Goal: Information Seeking & Learning: Understand process/instructions

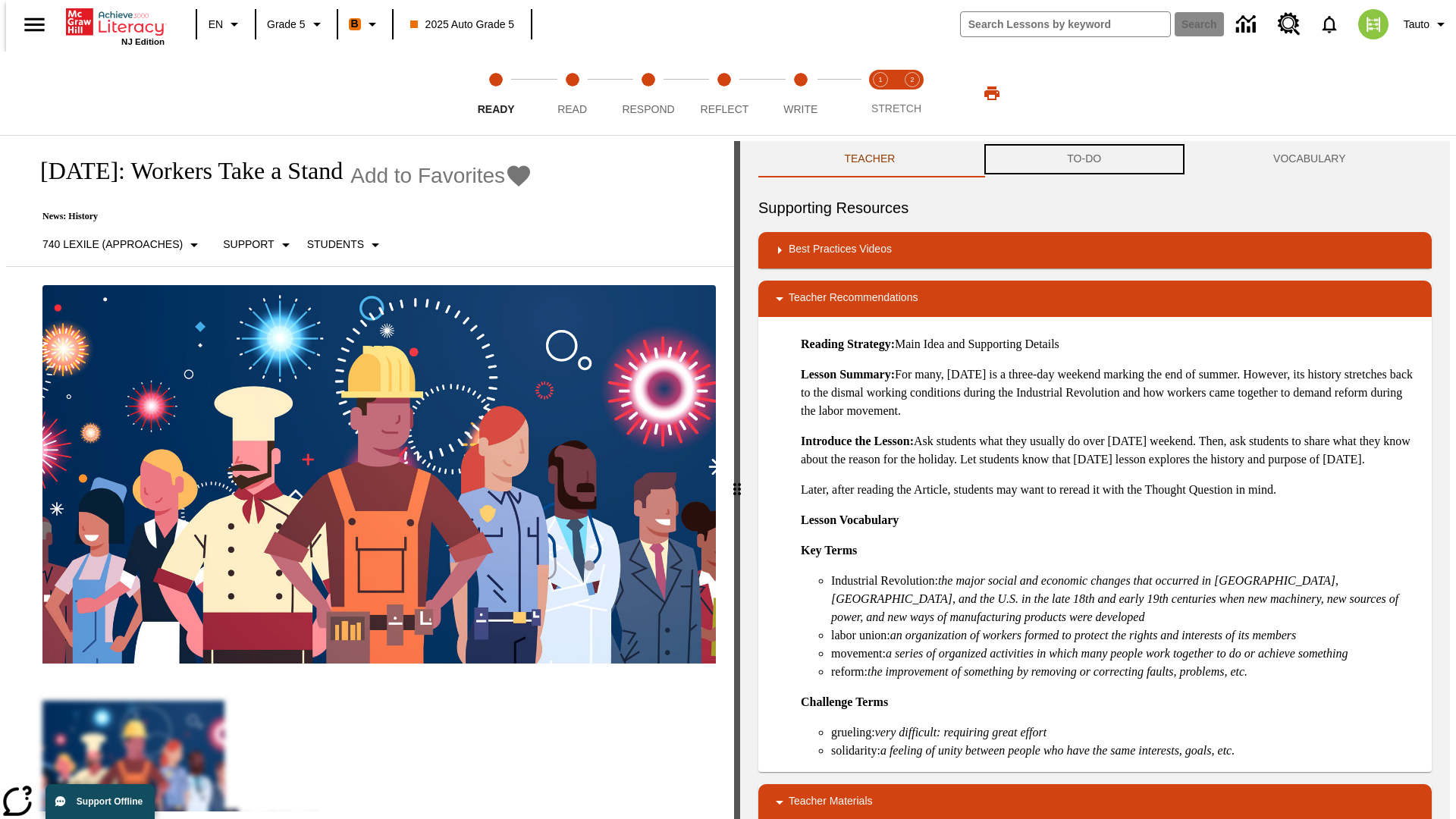
click at [1085, 160] on button "TO-DO" at bounding box center [1085, 159] width 206 height 37
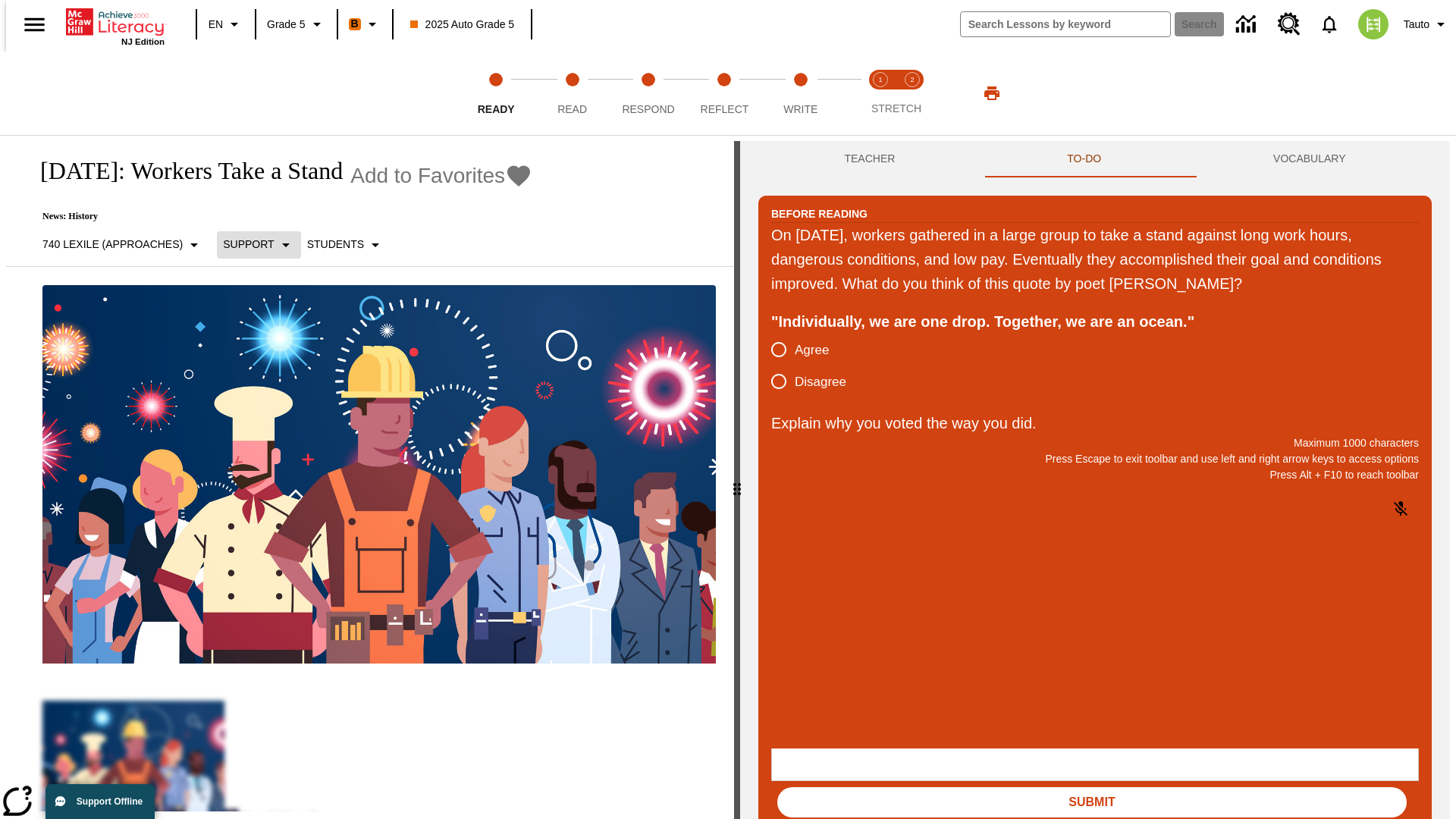
click at [250, 244] on p "Support" at bounding box center [248, 245] width 51 height 16
click at [267, 333] on p "Support" at bounding box center [267, 334] width 90 height 16
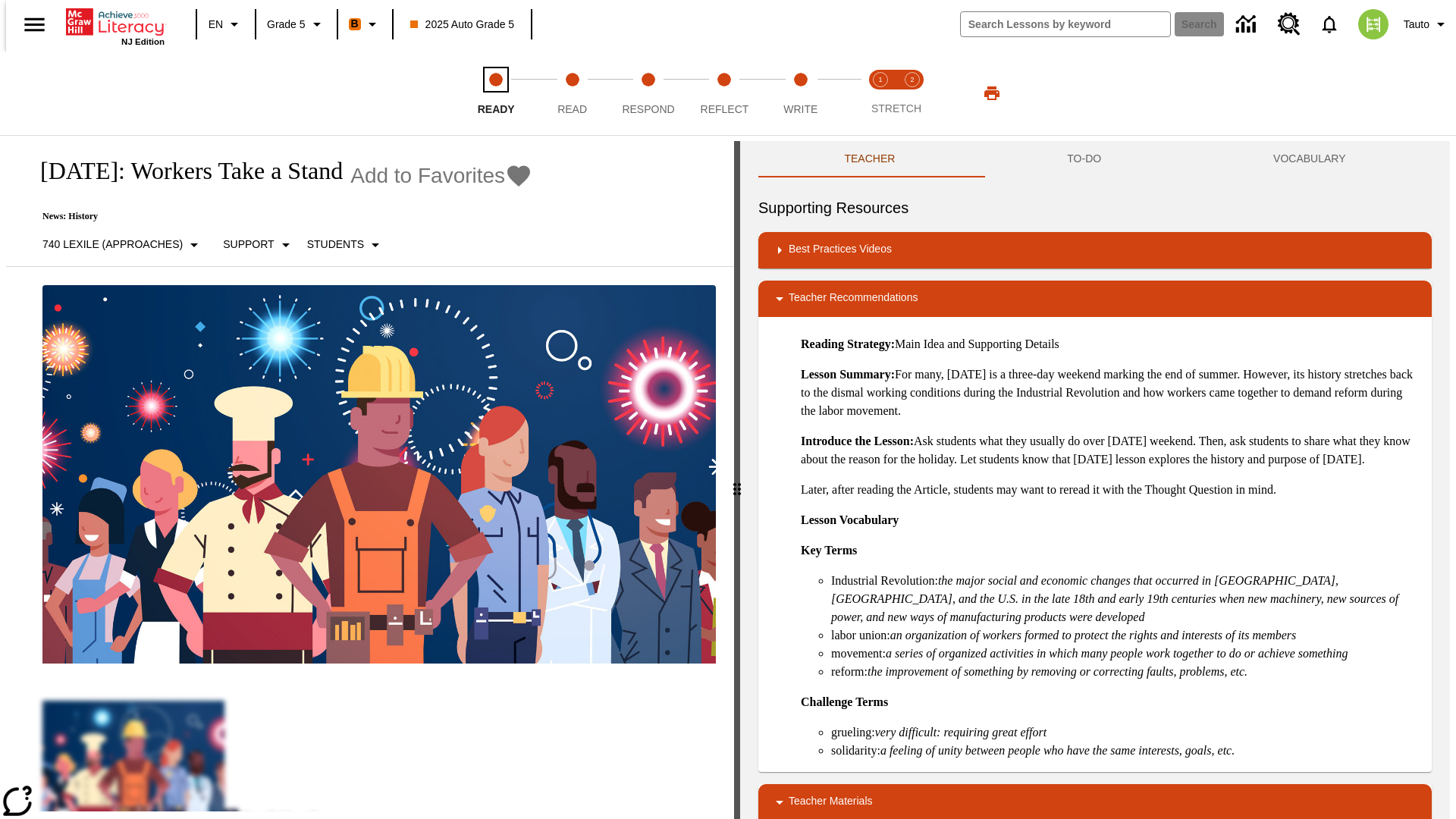
click at [496, 93] on span "Ready" at bounding box center [496, 103] width 37 height 27
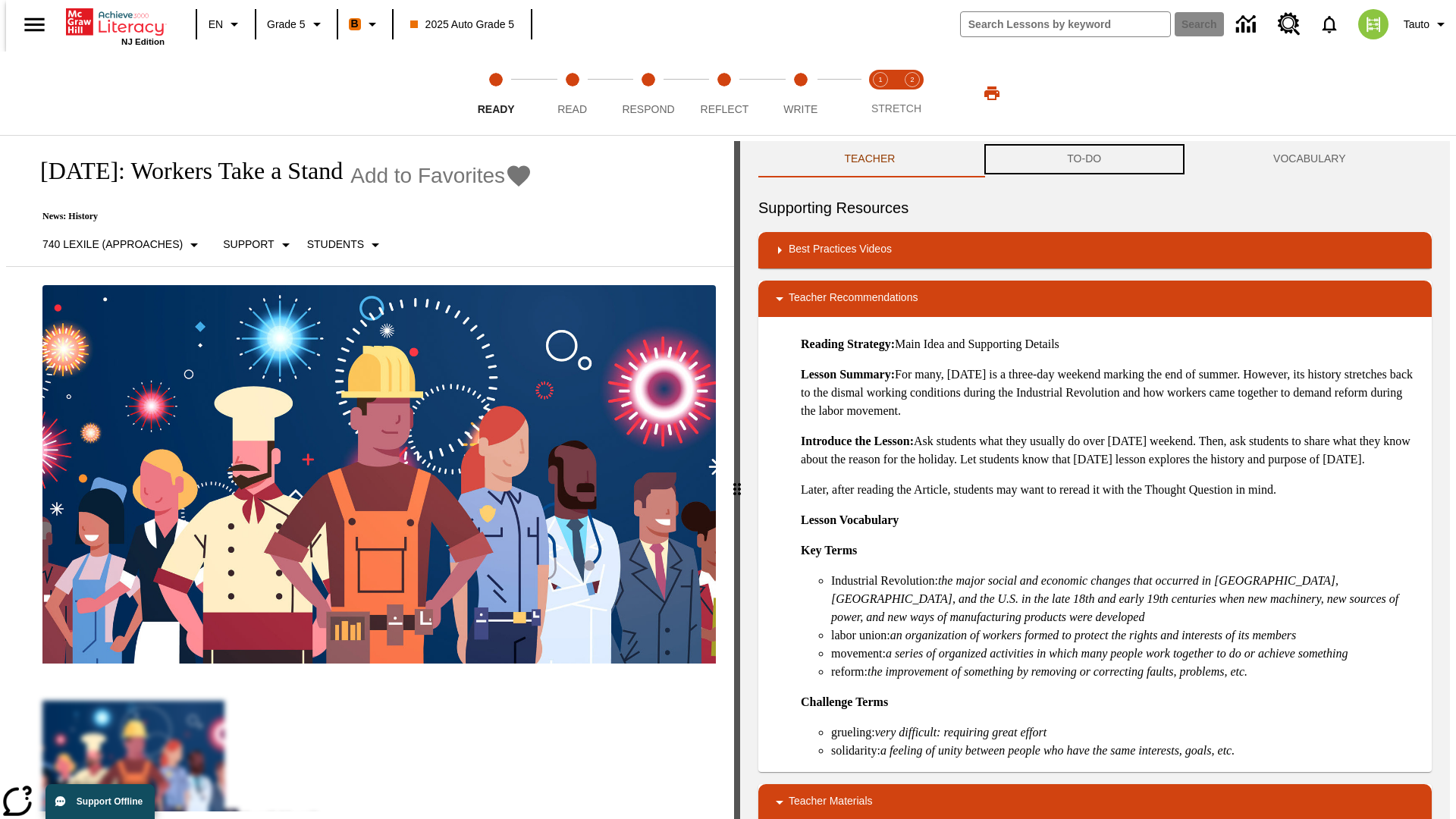
click at [1085, 160] on button "TO-DO" at bounding box center [1085, 159] width 206 height 37
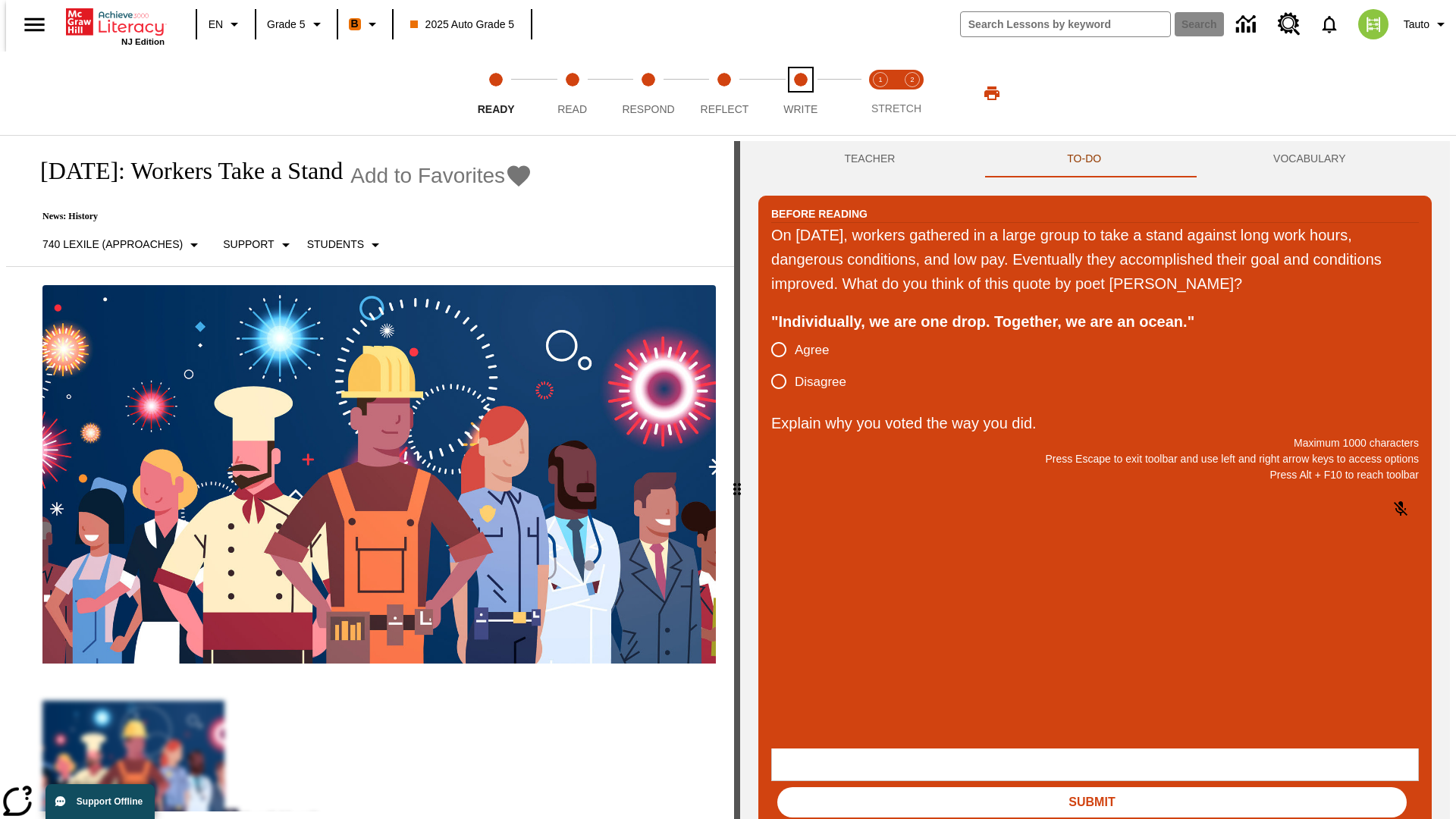
click at [800, 93] on span "Write" at bounding box center [800, 103] width 34 height 27
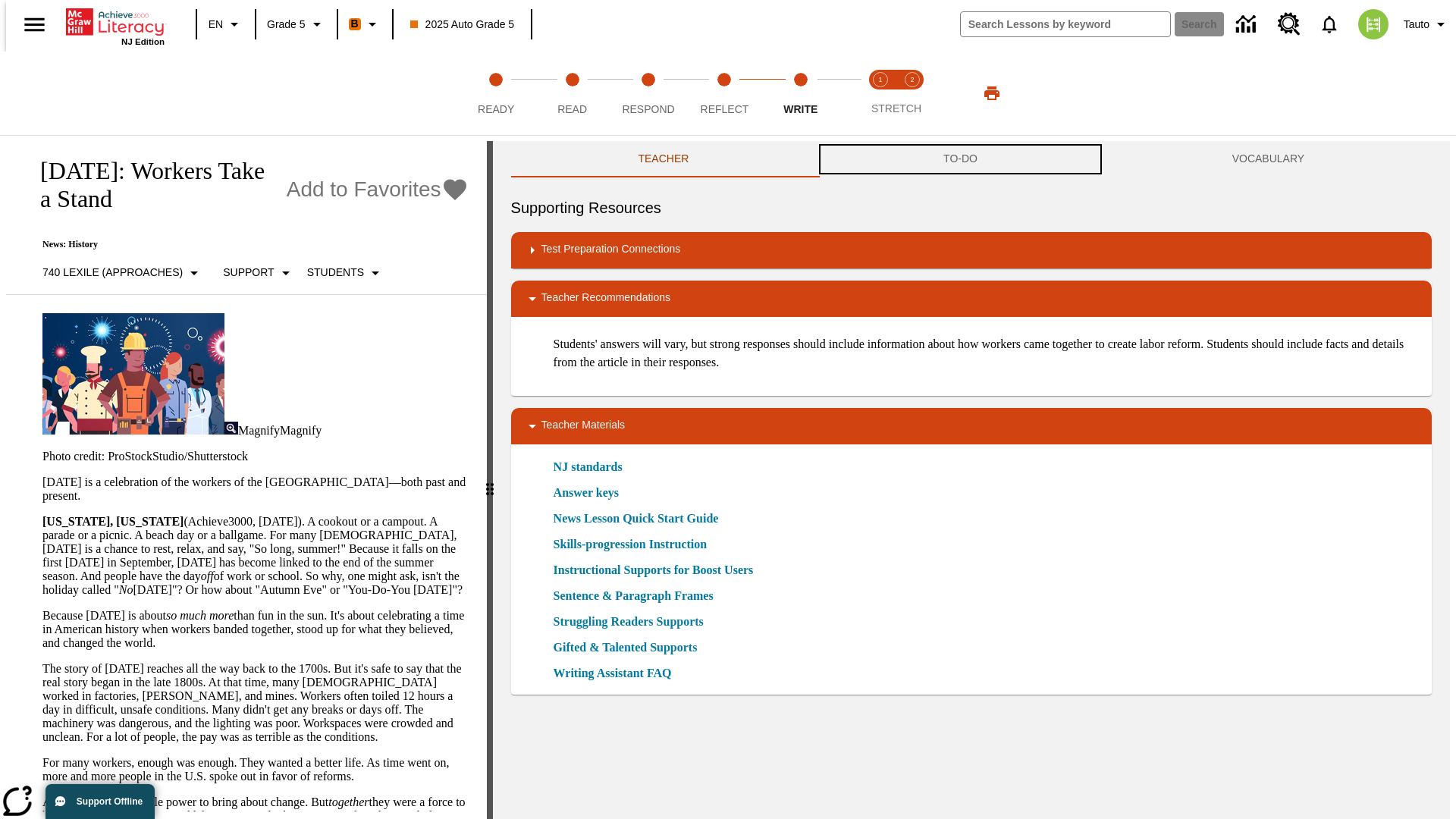
scroll to position [1, 0]
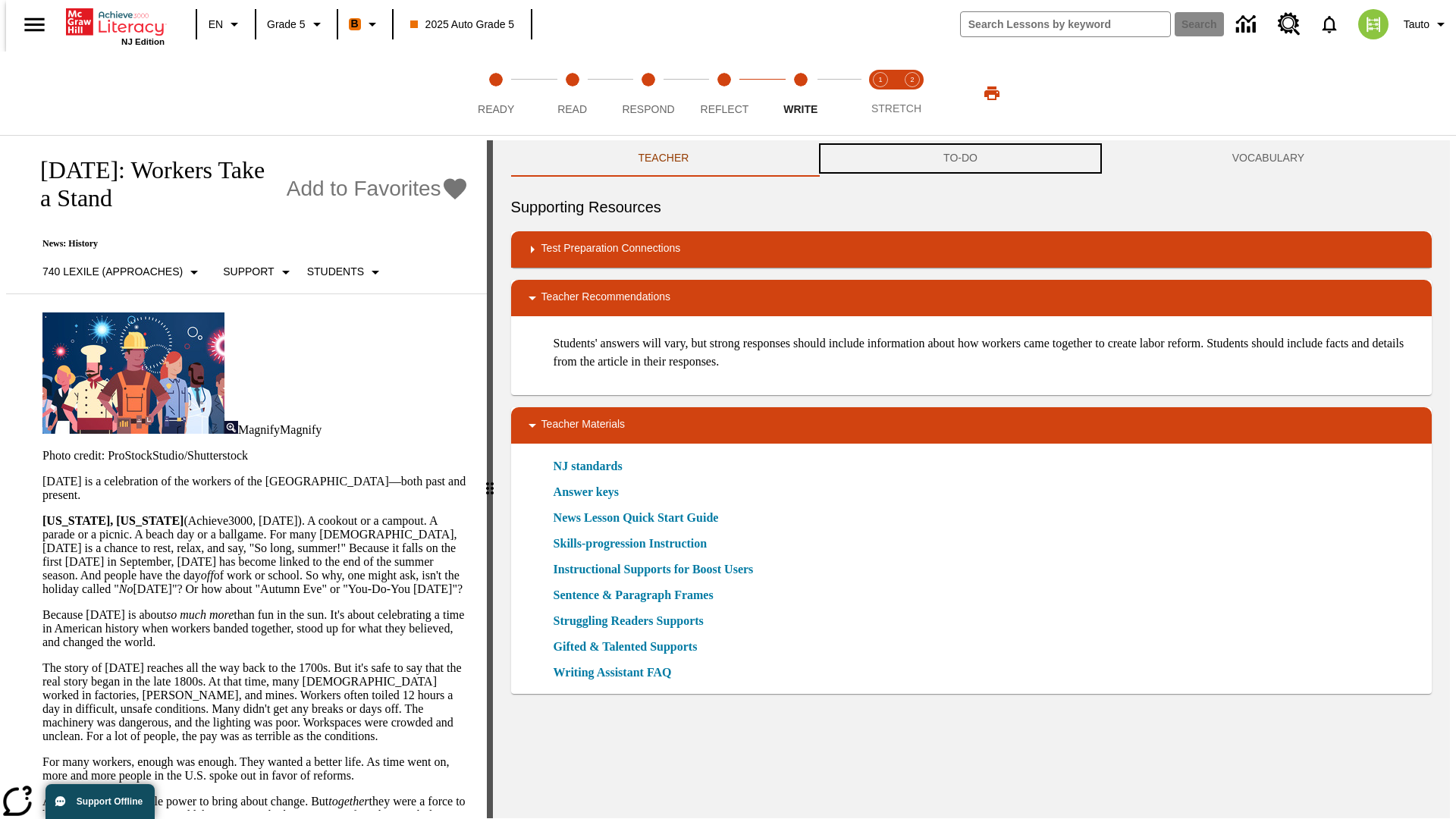
click at [961, 160] on button "TO-DO" at bounding box center [960, 158] width 289 height 37
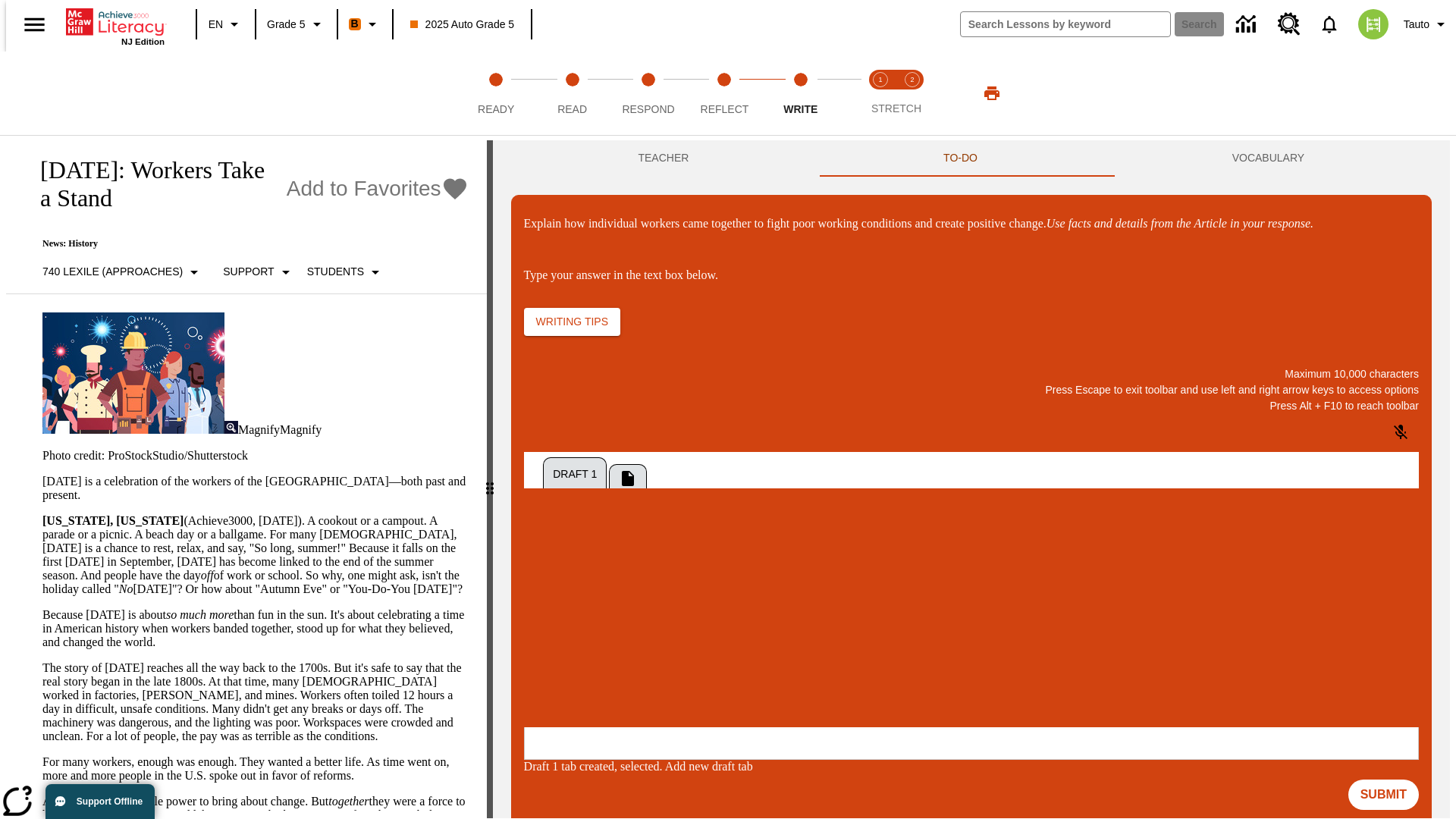
scroll to position [0, 0]
click at [250, 264] on p "Support" at bounding box center [248, 272] width 51 height 16
